Goal: Navigation & Orientation: Find specific page/section

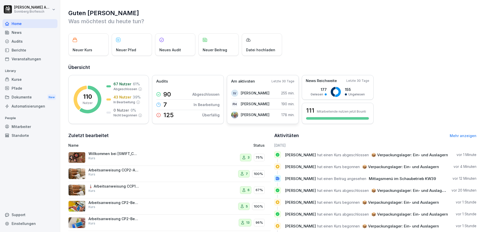
click at [255, 114] on p "[PERSON_NAME]" at bounding box center [255, 114] width 29 height 5
click at [233, 116] on img at bounding box center [234, 114] width 7 height 7
click at [26, 126] on div "Mitarbeiter" at bounding box center [30, 126] width 55 height 9
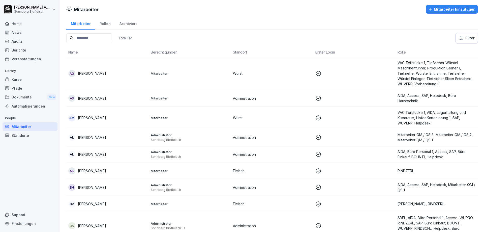
click at [107, 25] on div "Rollen" at bounding box center [105, 23] width 20 height 13
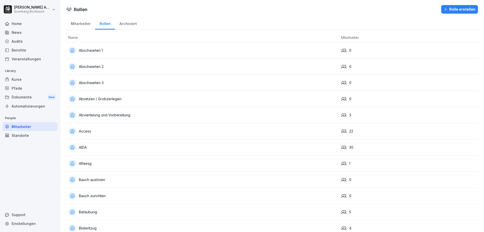
click at [83, 24] on div "Mitarbeiter" at bounding box center [80, 23] width 29 height 13
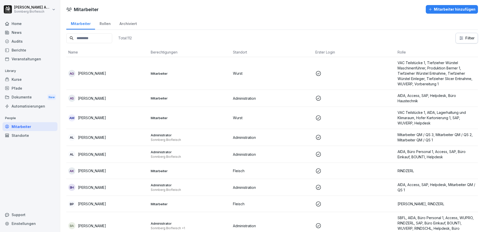
click at [104, 24] on div "Rollen" at bounding box center [105, 23] width 20 height 13
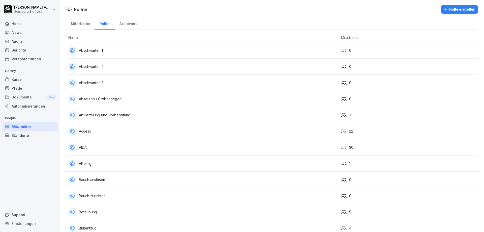
click at [32, 23] on div "Home" at bounding box center [30, 23] width 55 height 9
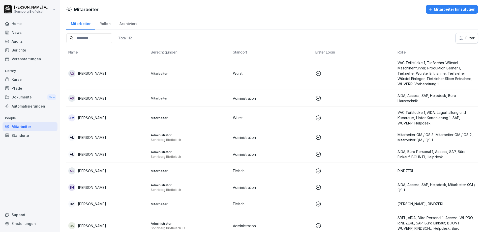
click at [34, 8] on html "Benjamin Anibas Sonnberg Biofleisch Home News Audits Berichte Veranstaltungen L…" at bounding box center [242, 116] width 484 height 232
click at [150, 8] on html "[PERSON_NAME] Biofleisch Home News Audits Berichte Veranstaltungen Library Kurs…" at bounding box center [242, 116] width 484 height 232
click at [12, 25] on div "Home" at bounding box center [30, 23] width 55 height 9
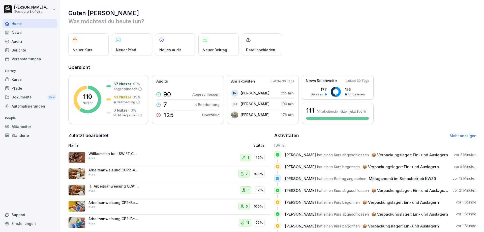
click at [18, 126] on div "Mitarbeiter" at bounding box center [30, 126] width 55 height 9
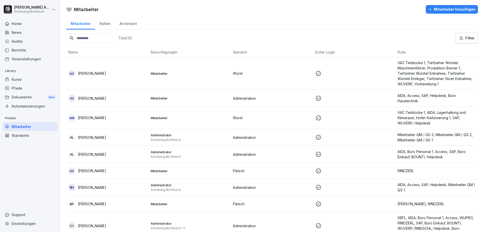
click at [104, 24] on div "Rollen" at bounding box center [105, 23] width 20 height 13
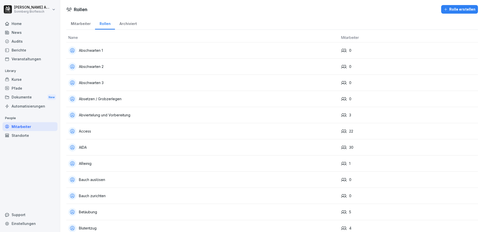
click at [72, 24] on div "Mitarbeiter" at bounding box center [80, 23] width 29 height 13
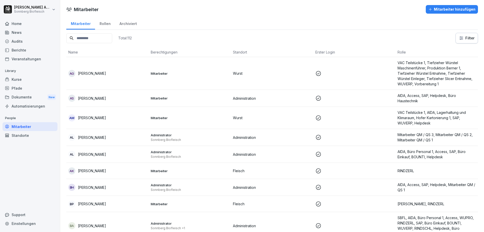
click at [105, 25] on div "Rollen" at bounding box center [105, 23] width 20 height 13
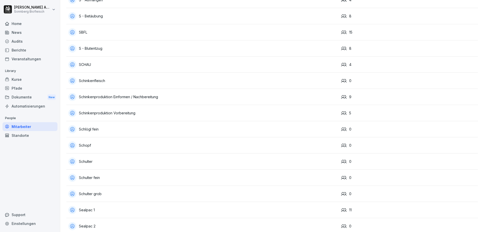
scroll to position [1513, 0]
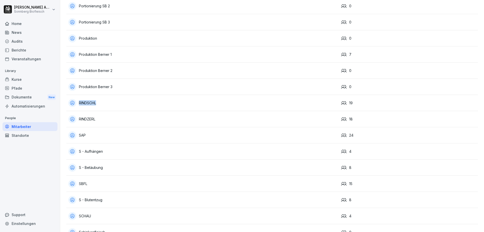
drag, startPoint x: 335, startPoint y: 102, endPoint x: 327, endPoint y: 102, distance: 8.6
click at [327, 102] on tr "RINDSCHL 19" at bounding box center [272, 103] width 412 height 16
click at [376, 104] on div "19" at bounding box center [408, 103] width 135 height 6
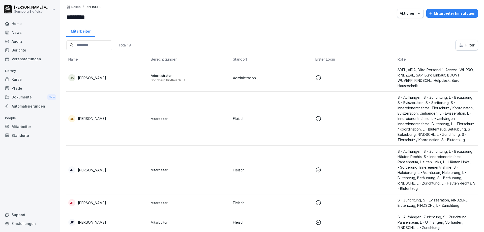
click at [24, 126] on div "Mitarbeiter" at bounding box center [30, 126] width 55 height 9
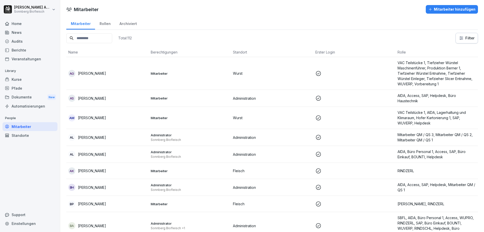
click at [104, 24] on div "Rollen" at bounding box center [105, 23] width 20 height 13
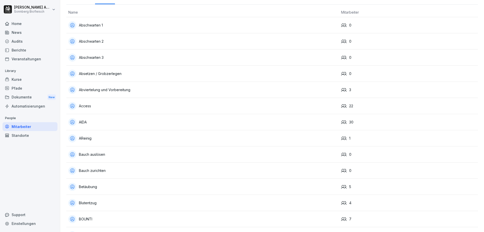
scroll to position [76, 0]
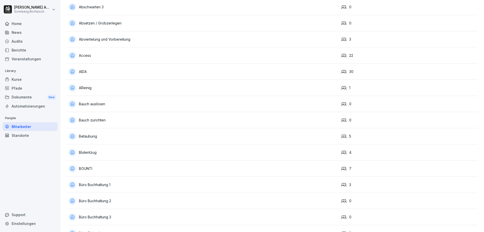
click at [83, 71] on div "AIDA" at bounding box center [202, 72] width 269 height 8
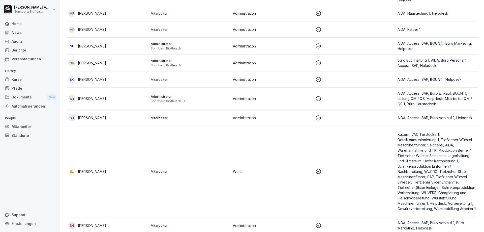
scroll to position [428, 0]
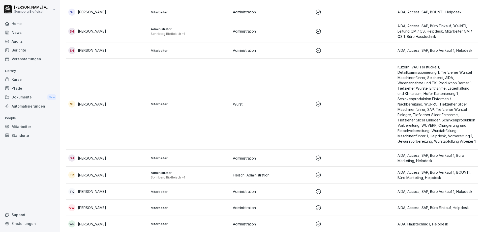
click at [414, 106] on p "Kuttern, VAC Teilstücke 1, Detailkommissionierung 1, Tiefzieher Würstel Maschin…" at bounding box center [437, 103] width 78 height 79
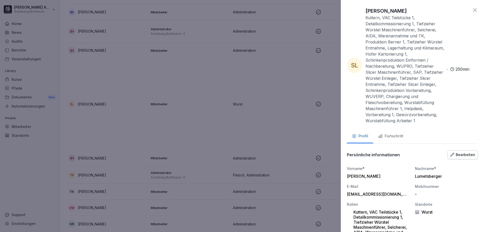
click at [473, 10] on icon at bounding box center [475, 10] width 4 height 4
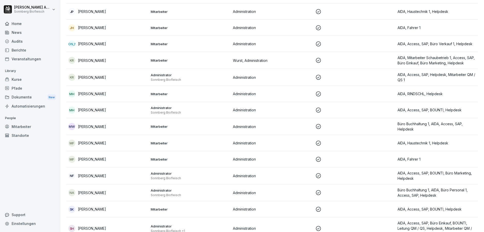
scroll to position [252, 0]
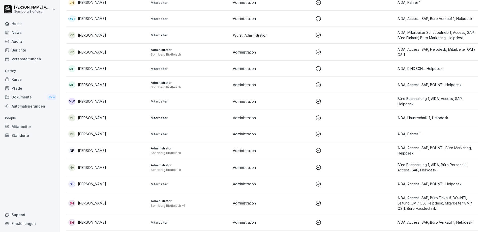
click at [77, 153] on div "NF [PERSON_NAME]" at bounding box center [107, 150] width 78 height 7
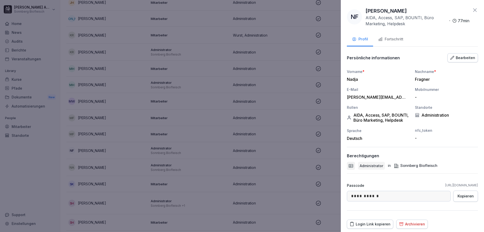
click at [472, 9] on icon at bounding box center [475, 10] width 6 height 6
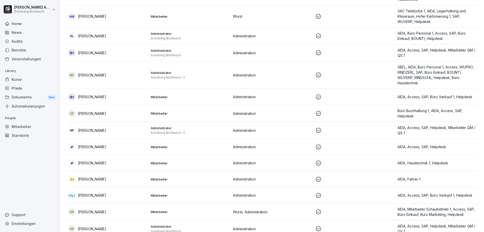
scroll to position [0, 0]
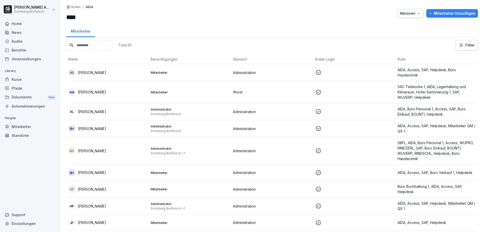
drag, startPoint x: 113, startPoint y: 17, endPoint x: 60, endPoint y: 13, distance: 53.6
click at [60, 13] on div "[PERSON_NAME] Biofleisch Home News Audits Berichte Veranstaltungen Library Kurs…" at bounding box center [242, 116] width 484 height 232
click at [111, 13] on input "****" at bounding box center [96, 17] width 61 height 9
drag, startPoint x: 110, startPoint y: 6, endPoint x: 67, endPoint y: 6, distance: 43.6
click at [62, 7] on div "Rollen / [PERSON_NAME] **** Aktionen Mitarbeiter hinzufügen Mitarbeiter Total: …" at bounding box center [272, 116] width 424 height 232
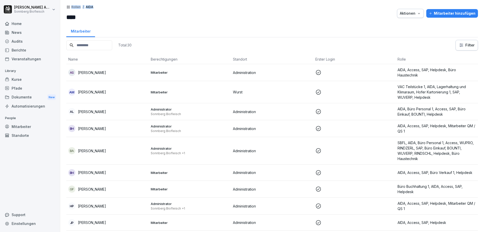
click at [110, 7] on div "Rollen / [PERSON_NAME] ****" at bounding box center [96, 13] width 61 height 17
click at [20, 125] on div "Mitarbeiter" at bounding box center [30, 126] width 55 height 9
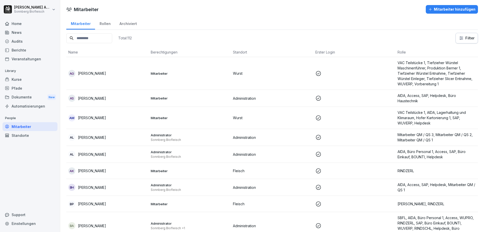
click at [103, 22] on div "Rollen" at bounding box center [105, 23] width 20 height 13
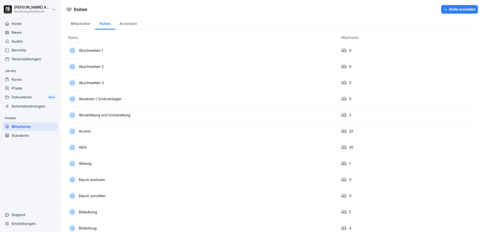
click at [30, 126] on div "Mitarbeiter" at bounding box center [30, 126] width 55 height 9
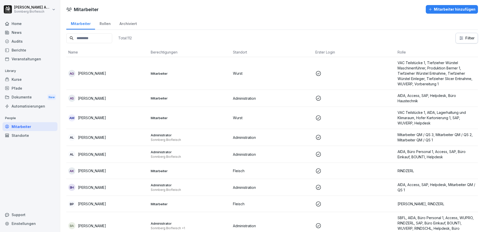
click at [101, 21] on div "Rollen" at bounding box center [105, 23] width 20 height 13
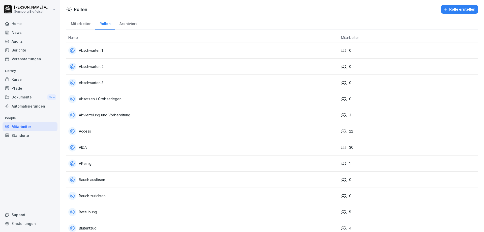
click at [17, 225] on div "Einstellungen" at bounding box center [30, 223] width 55 height 9
select select "**"
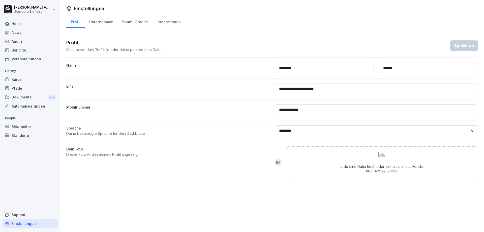
click at [22, 125] on div "Mitarbeiter" at bounding box center [30, 126] width 55 height 9
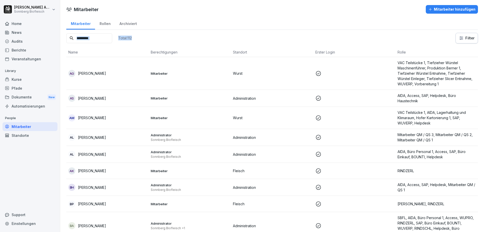
drag, startPoint x: 158, startPoint y: 39, endPoint x: 68, endPoint y: 38, distance: 90.6
click at [68, 38] on div "Total: 112 Filter" at bounding box center [272, 38] width 412 height 11
click at [173, 38] on div "Total: 112 Filter" at bounding box center [272, 38] width 412 height 11
click at [130, 23] on div "Archiviert" at bounding box center [128, 23] width 26 height 13
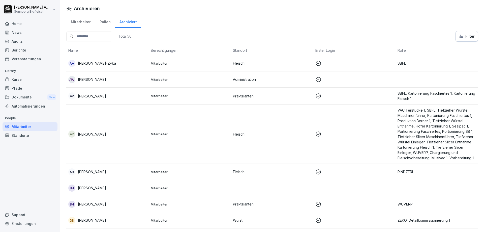
click at [101, 22] on div "Rollen" at bounding box center [105, 21] width 20 height 13
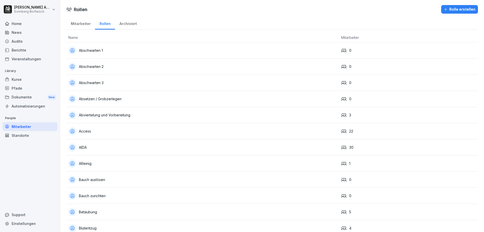
click at [77, 23] on div "Mitarbeiter" at bounding box center [80, 23] width 29 height 13
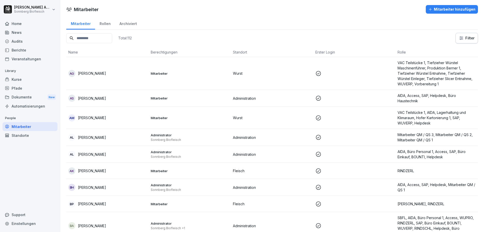
click at [460, 38] on html "[PERSON_NAME] Biofleisch Home News Audits Berichte Veranstaltungen Library Kurs…" at bounding box center [242, 116] width 484 height 232
click at [466, 41] on html "[PERSON_NAME] Biofleisch Home News Audits Berichte Veranstaltungen Library Kurs…" at bounding box center [242, 116] width 484 height 232
click at [429, 35] on html "[PERSON_NAME] Biofleisch Home News Audits Berichte Veranstaltungen Library Kurs…" at bounding box center [242, 116] width 484 height 232
click at [466, 37] on html "[PERSON_NAME] Biofleisch Home News Audits Berichte Veranstaltungen Library Kurs…" at bounding box center [242, 116] width 484 height 232
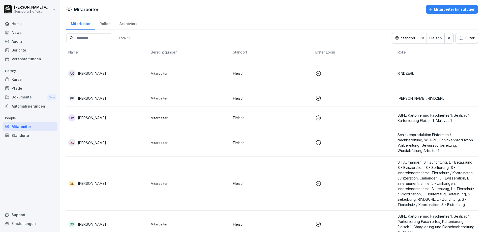
click at [104, 25] on div "Rollen" at bounding box center [105, 23] width 20 height 13
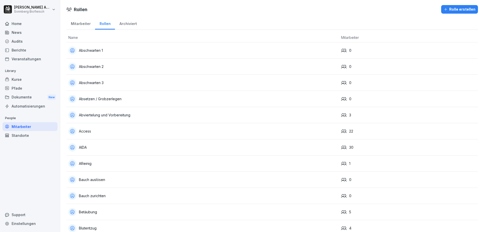
click at [77, 23] on div "Mitarbeiter" at bounding box center [80, 23] width 29 height 13
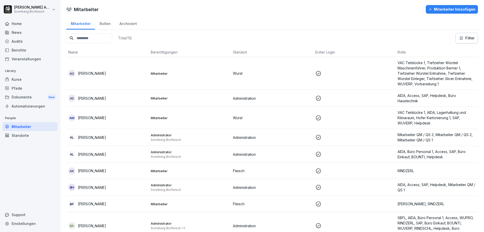
click at [467, 38] on html "[PERSON_NAME] Biofleisch Home News Audits Berichte Veranstaltungen Library Kurs…" at bounding box center [242, 116] width 484 height 232
